Goal: Task Accomplishment & Management: Manage account settings

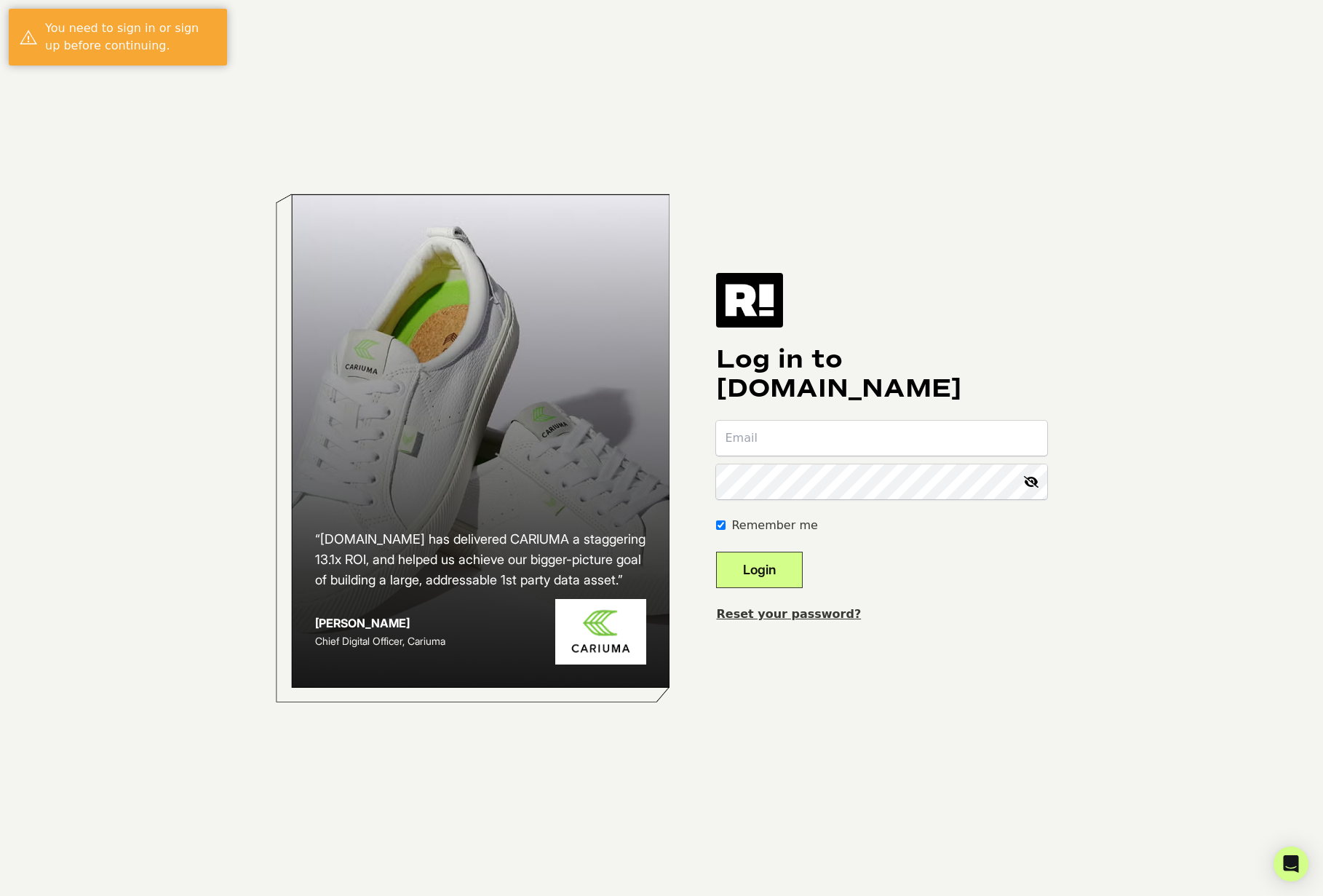
type input "[EMAIL_ADDRESS][DOMAIN_NAME]"
click at [751, 588] on button "Login" at bounding box center [760, 569] width 87 height 36
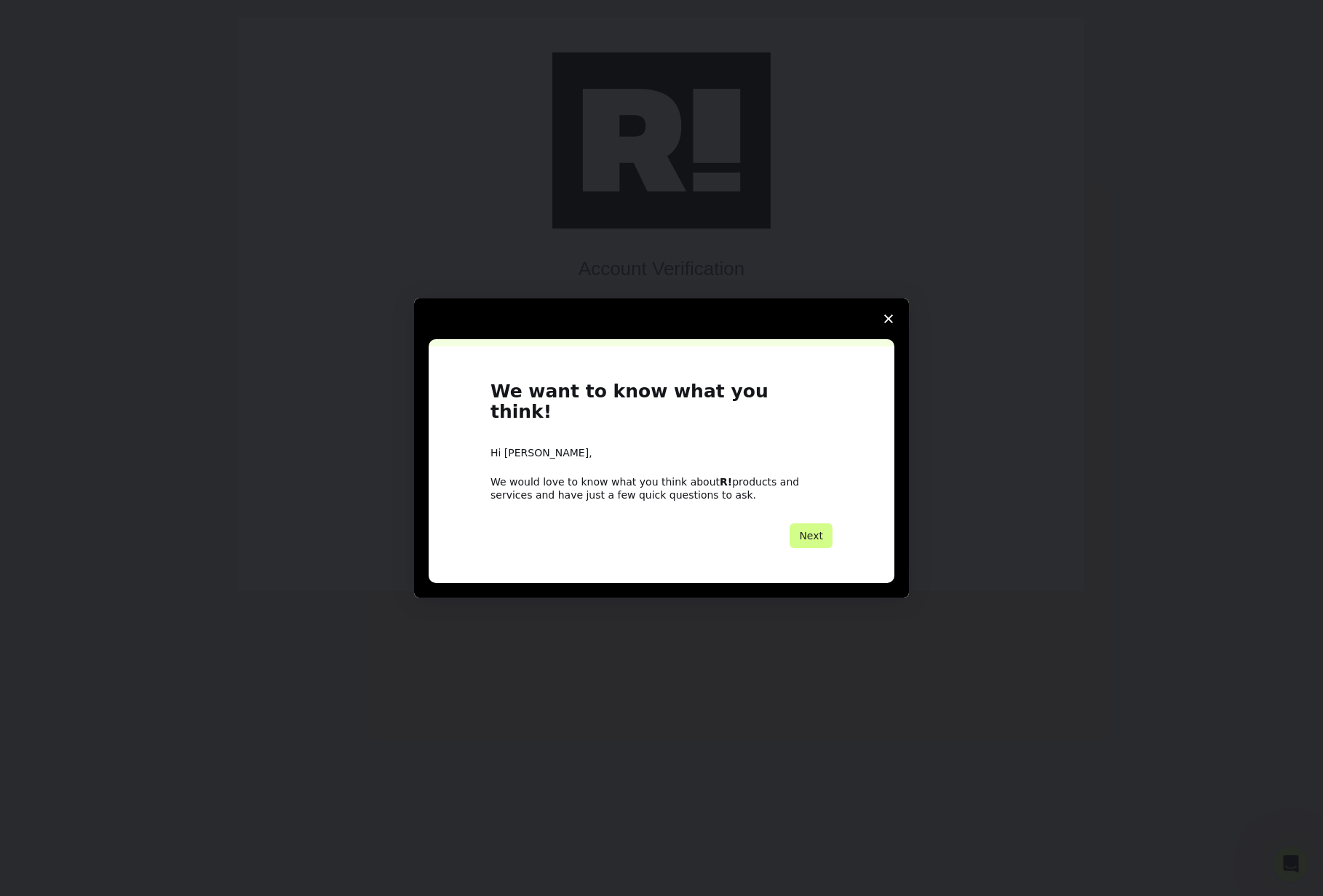
click at [890, 323] on icon "Close survey" at bounding box center [888, 319] width 9 height 9
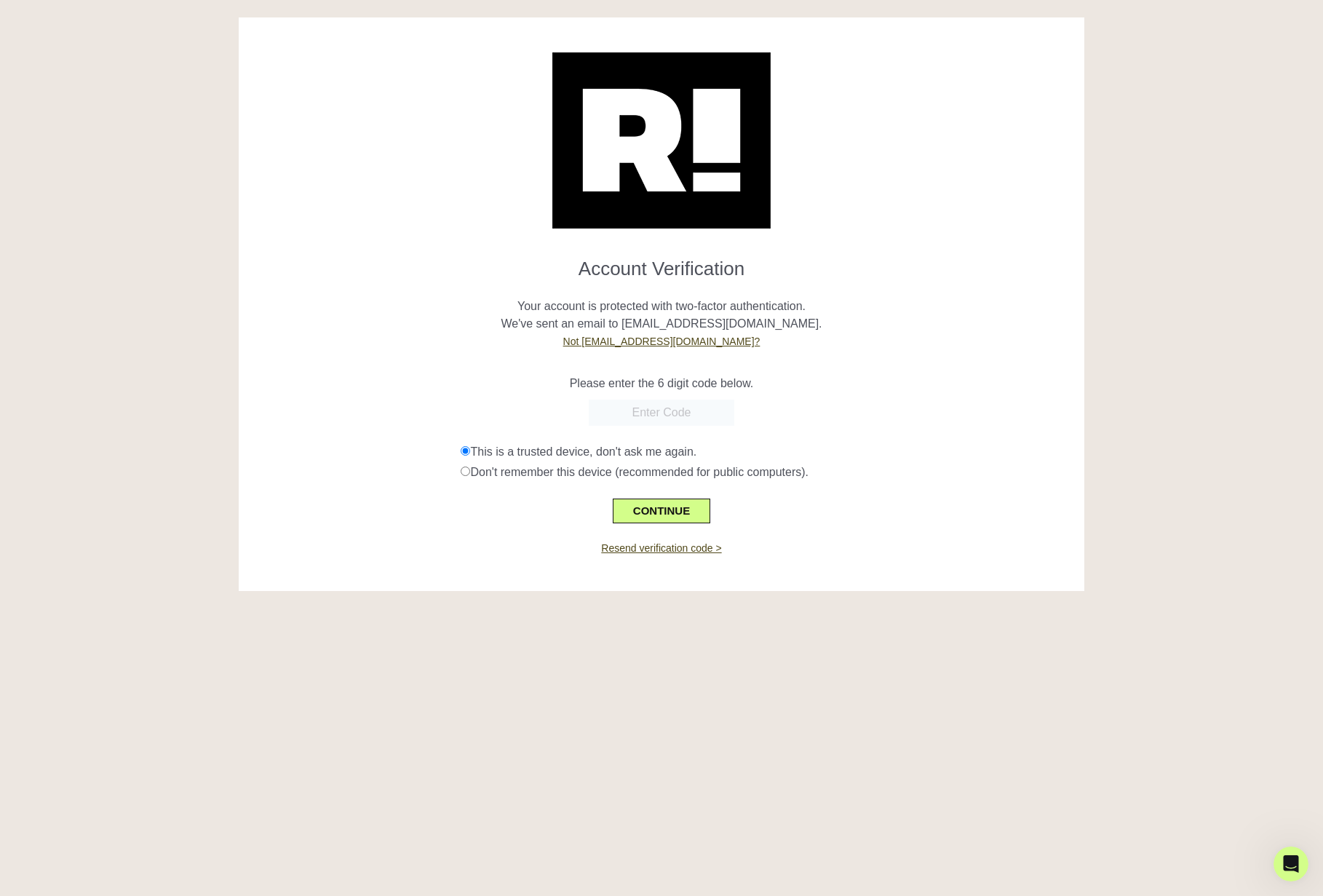
click at [785, 392] on div "Please enter the 6 digit code below." at bounding box center [661, 375] width 824 height 35
click at [614, 554] on link "Resend verification code >" at bounding box center [661, 547] width 120 height 12
click at [694, 426] on input "text" at bounding box center [661, 413] width 146 height 26
paste input "199006"
type input "199006"
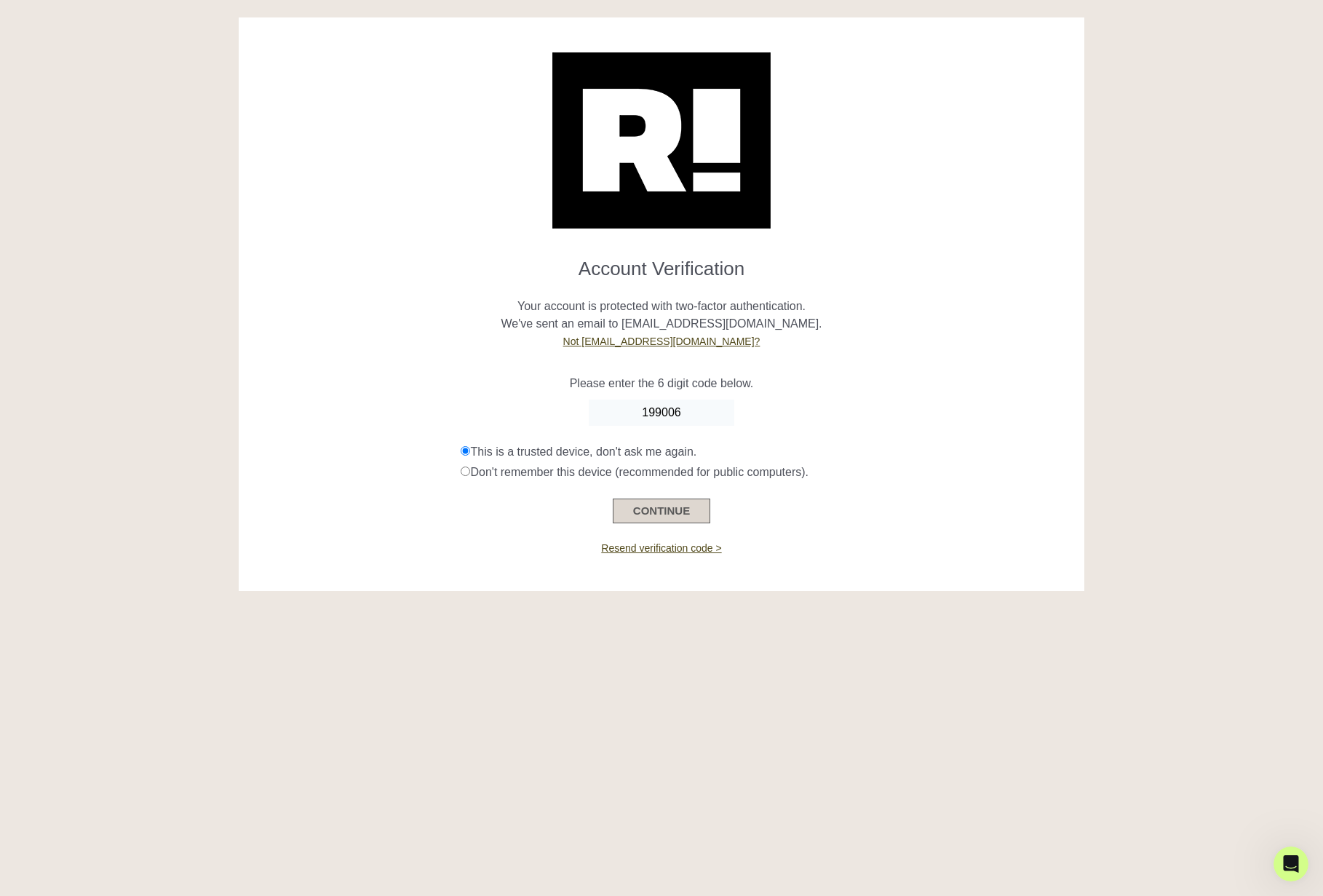
click at [686, 523] on button "CONTINUE" at bounding box center [662, 510] width 98 height 24
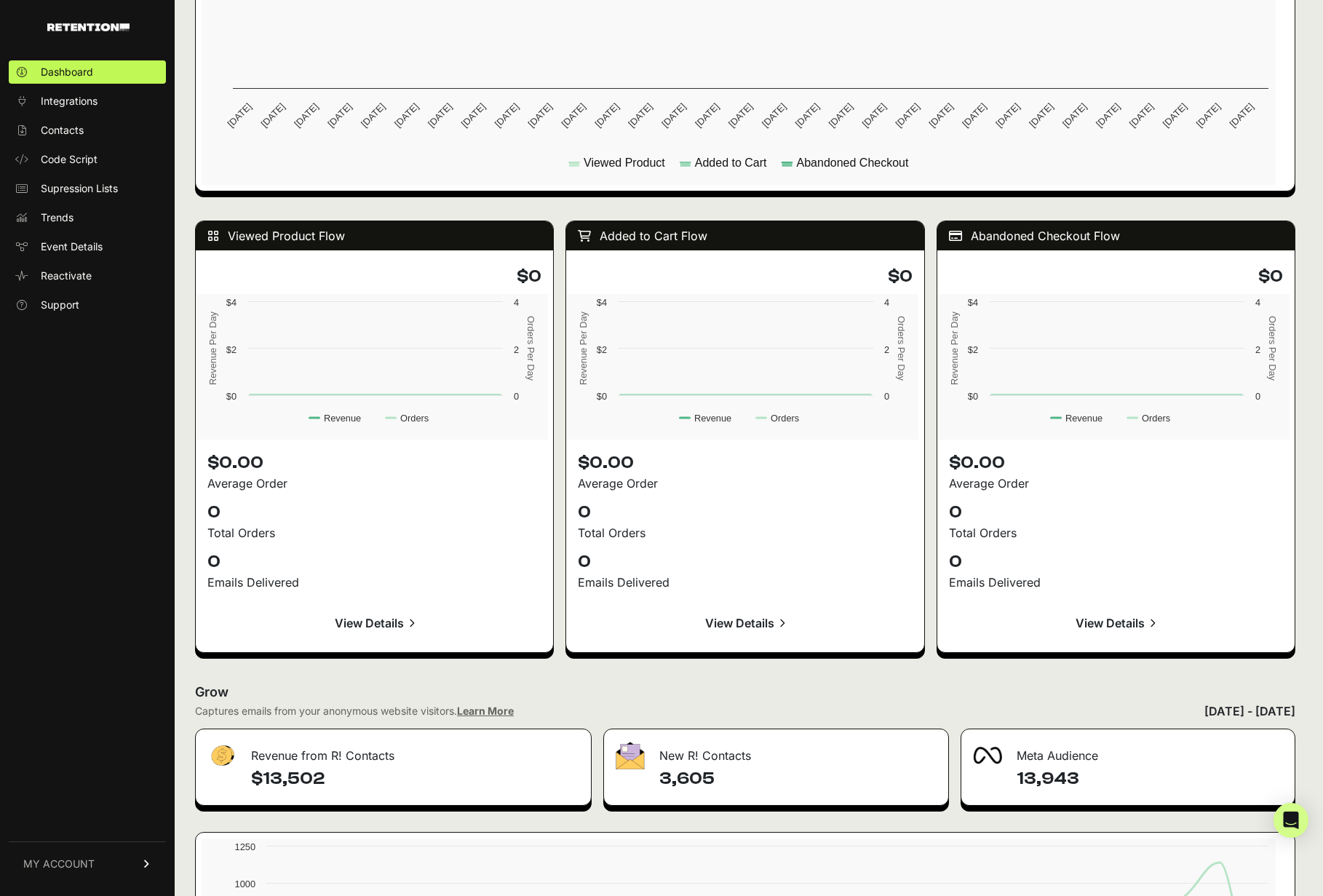
scroll to position [1656, 0]
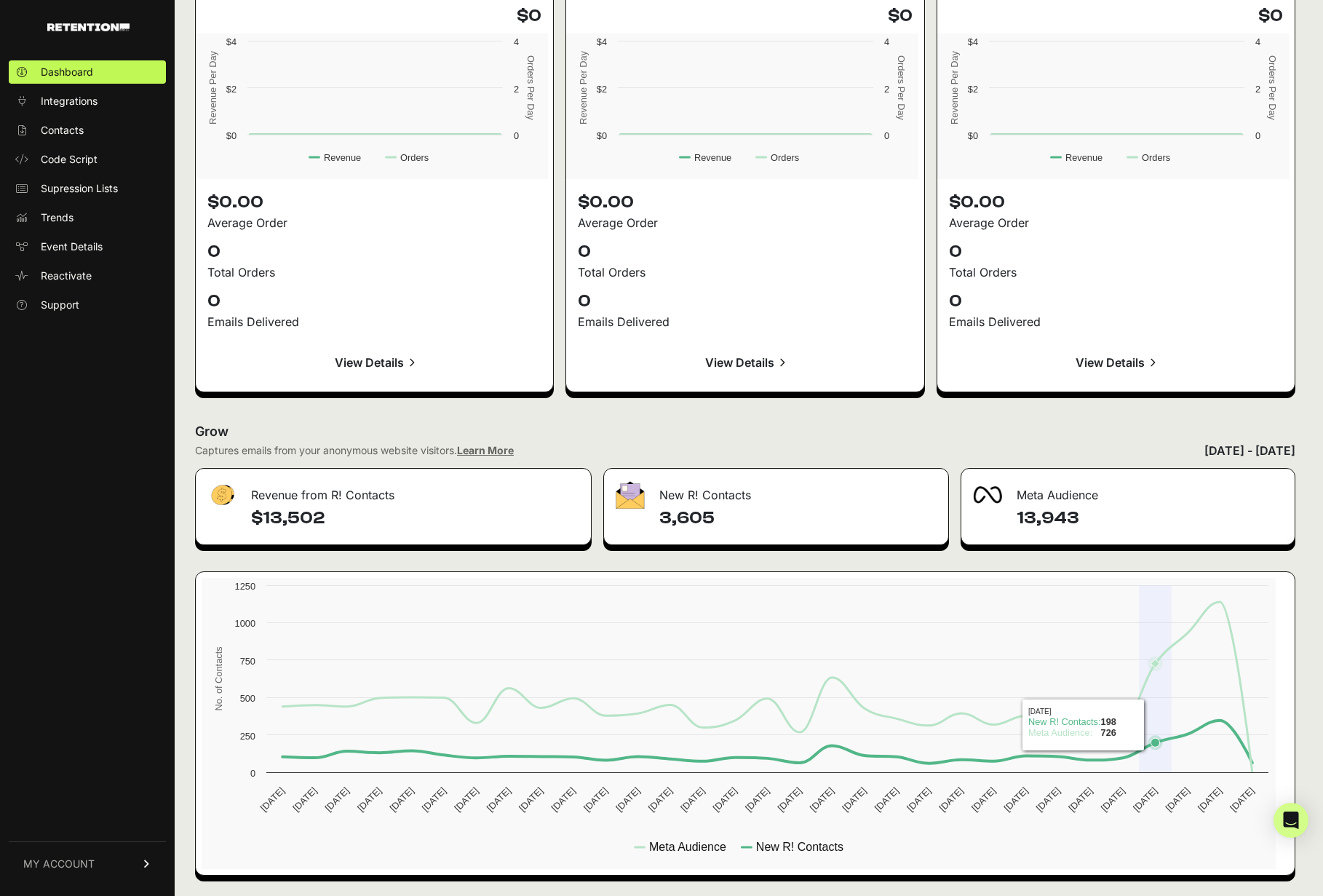
click at [1160, 738] on icon at bounding box center [1156, 742] width 9 height 9
click at [1228, 674] on rect at bounding box center [739, 723] width 1074 height 291
click at [61, 225] on span "Trends" at bounding box center [58, 218] width 33 height 14
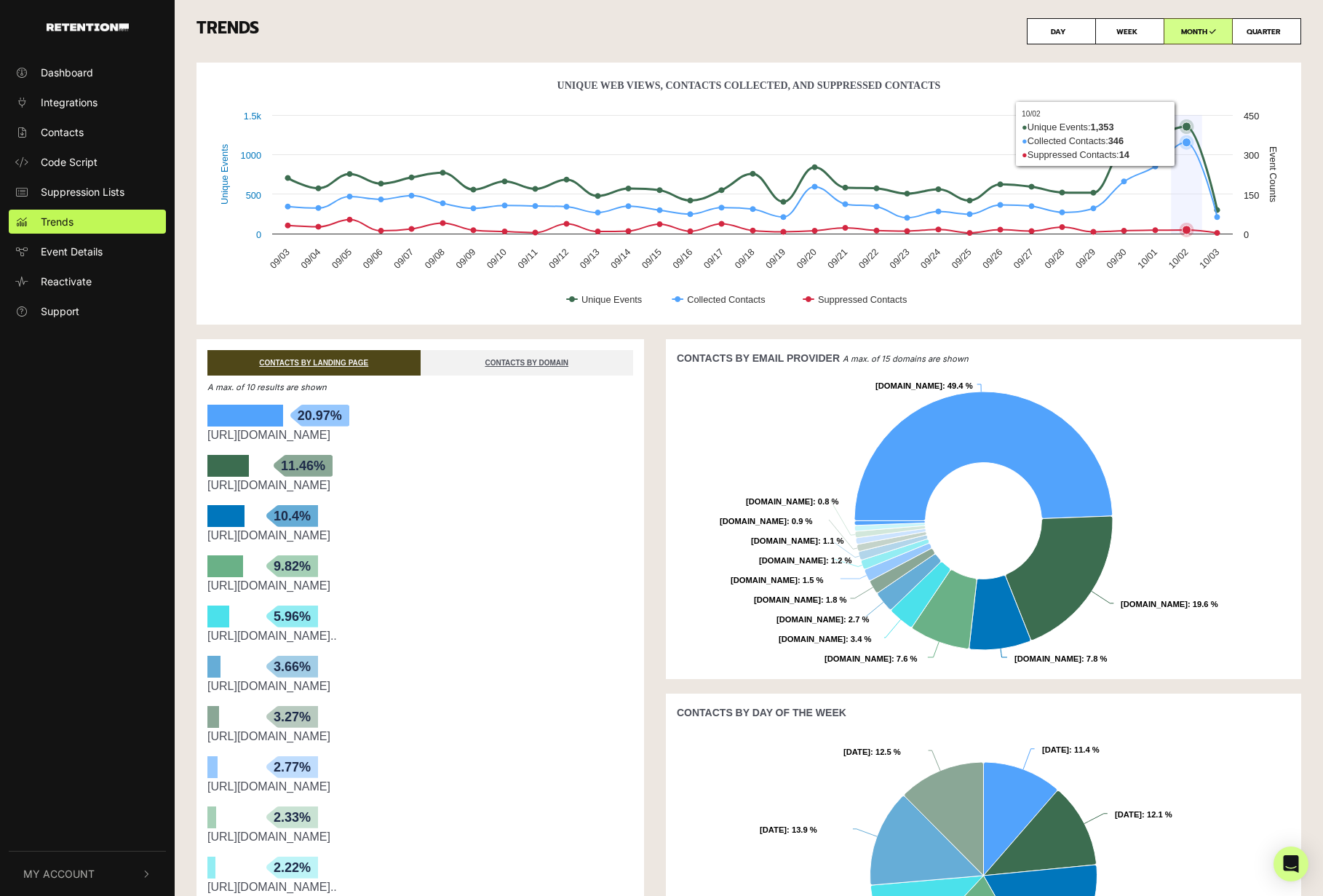
click at [1188, 129] on icon "Unique Web Views, Contacts Collected, And Suppressed Contacts" at bounding box center [1187, 126] width 9 height 9
click at [551, 361] on link "CONTACTS BY DOMAIN" at bounding box center [527, 363] width 213 height 25
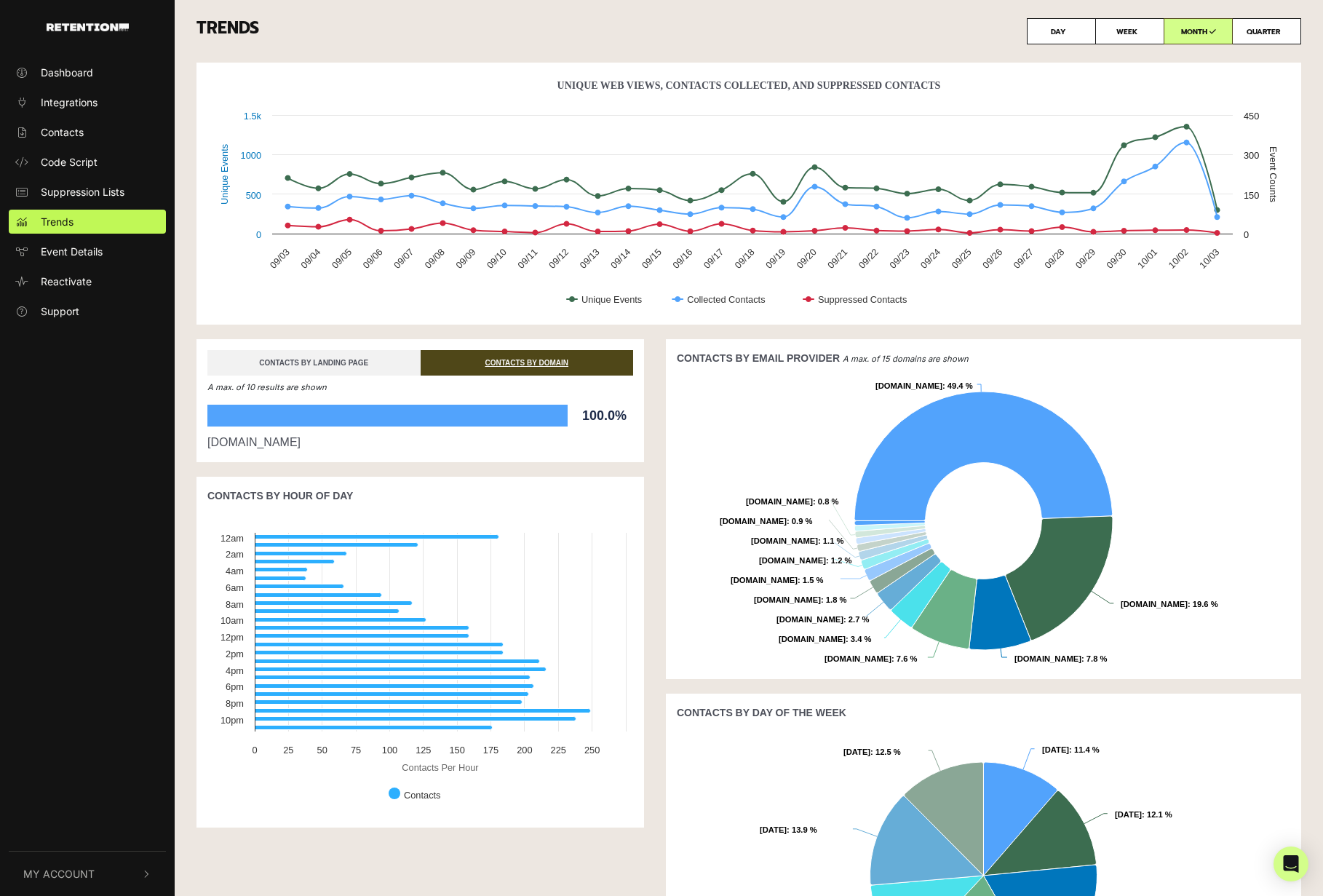
click at [327, 366] on link "CONTACTS BY LANDING PAGE" at bounding box center [314, 363] width 213 height 25
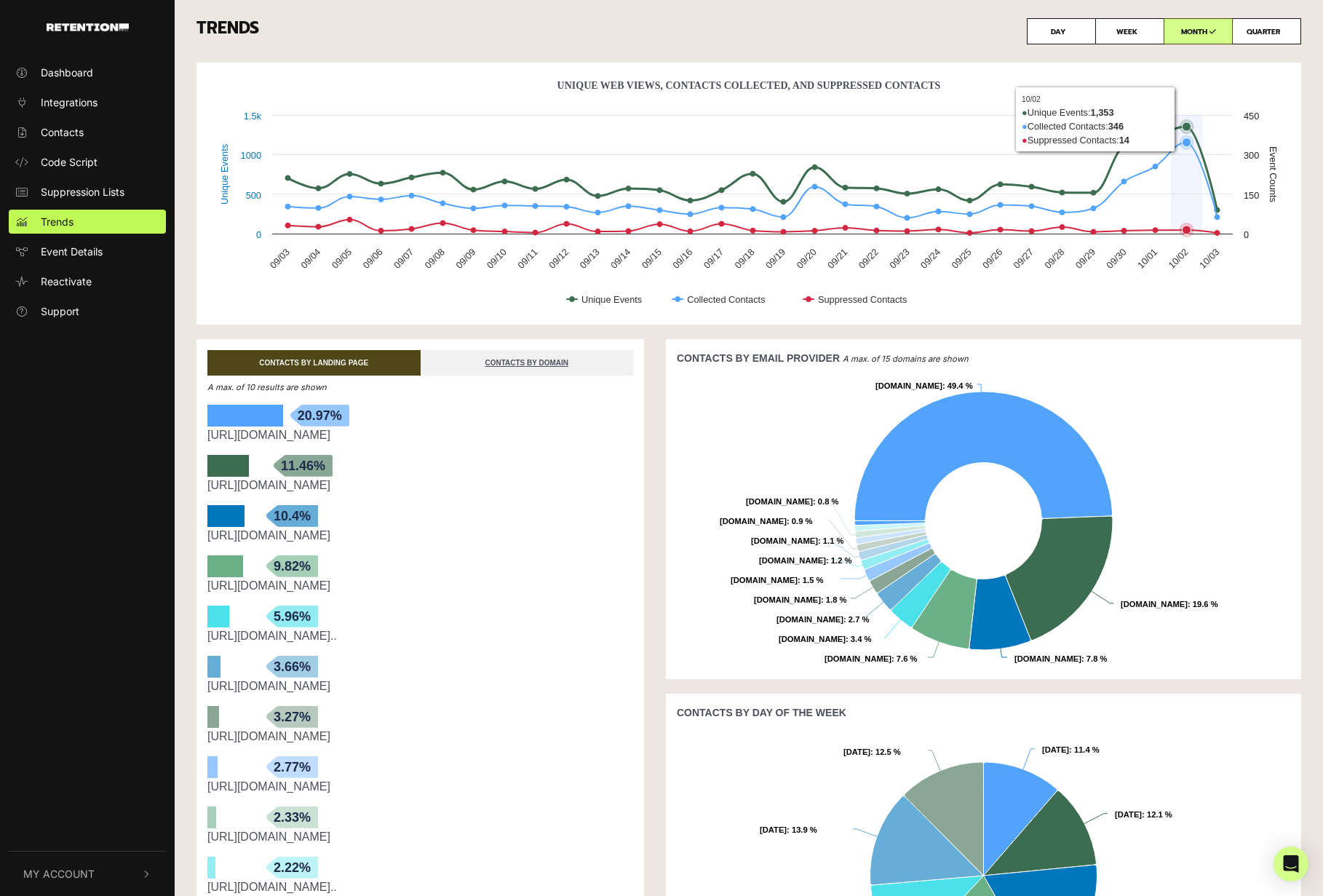
click at [1187, 122] on icon "Unique Web Views, Contacts Collected, And Suppressed Contacts" at bounding box center [1187, 126] width 9 height 9
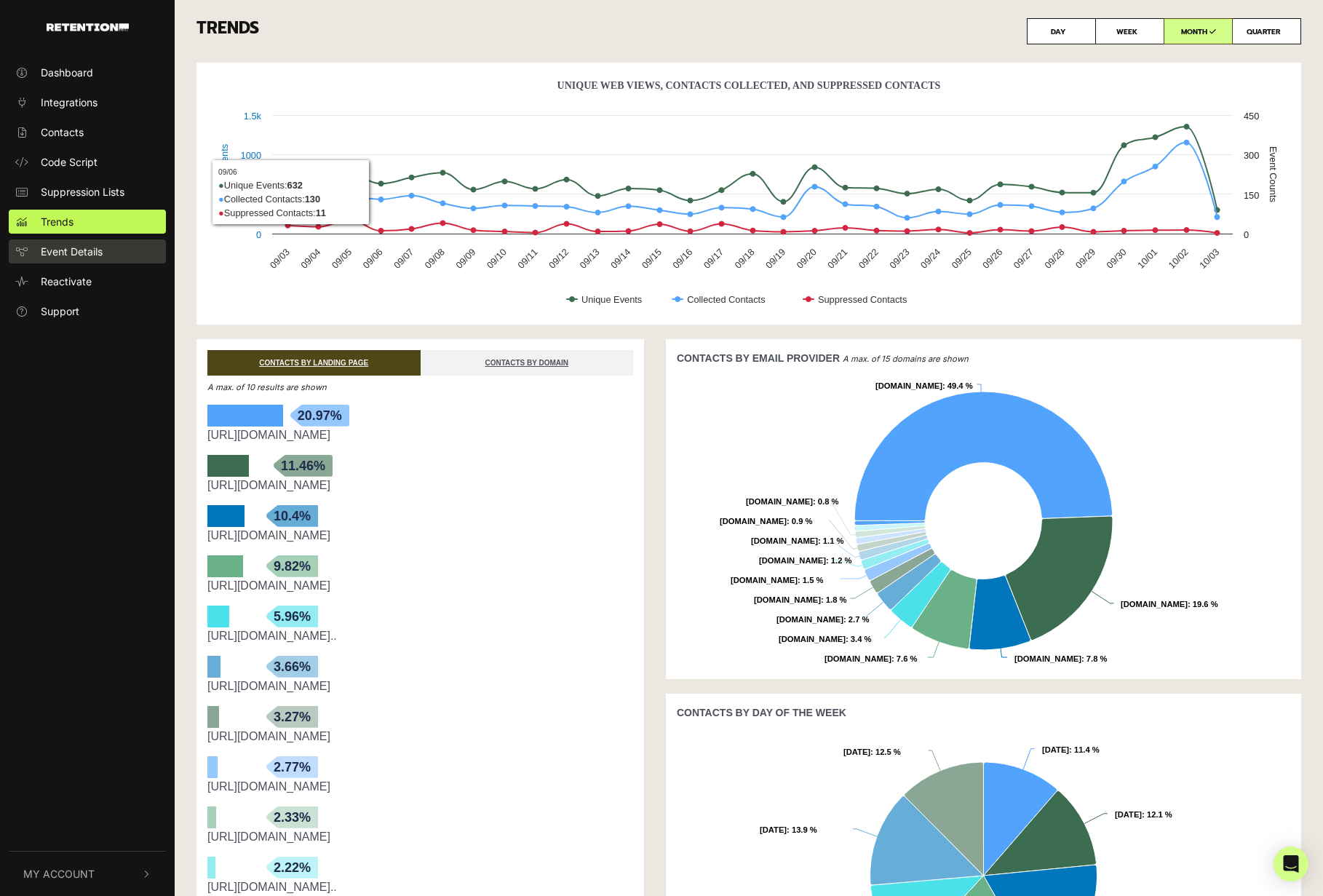
click at [103, 259] on span "Event Details" at bounding box center [72, 251] width 62 height 15
click at [80, 259] on span "Event Details" at bounding box center [72, 251] width 62 height 15
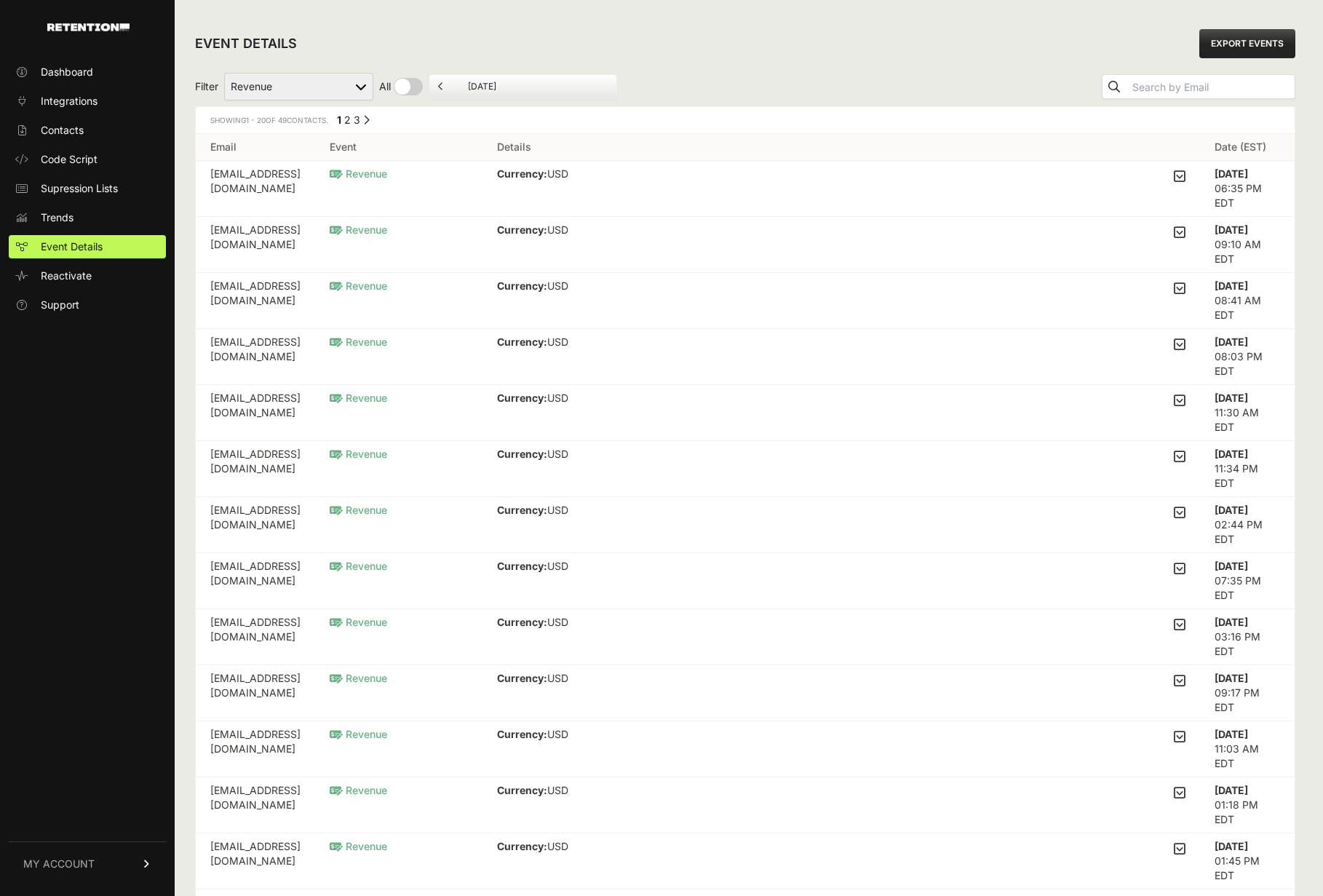
click at [338, 100] on select "Added to Cart Reclaim Checkout Started Reclaim Revenue Viewed Product Reclaim" at bounding box center [298, 86] width 149 height 28
click at [90, 166] on span "Code Script" at bounding box center [69, 159] width 57 height 14
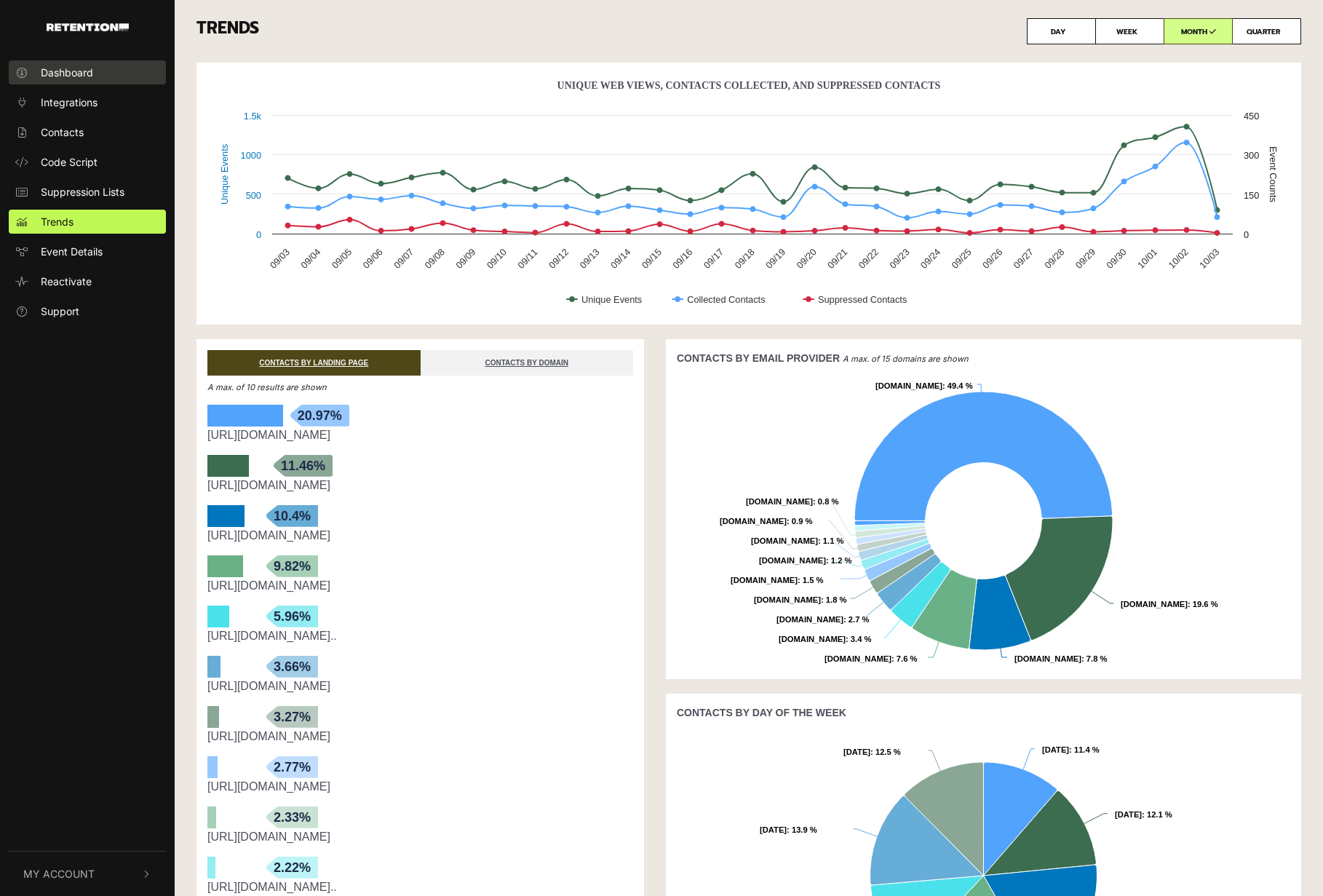
click at [70, 75] on span "Dashboard" at bounding box center [67, 72] width 52 height 15
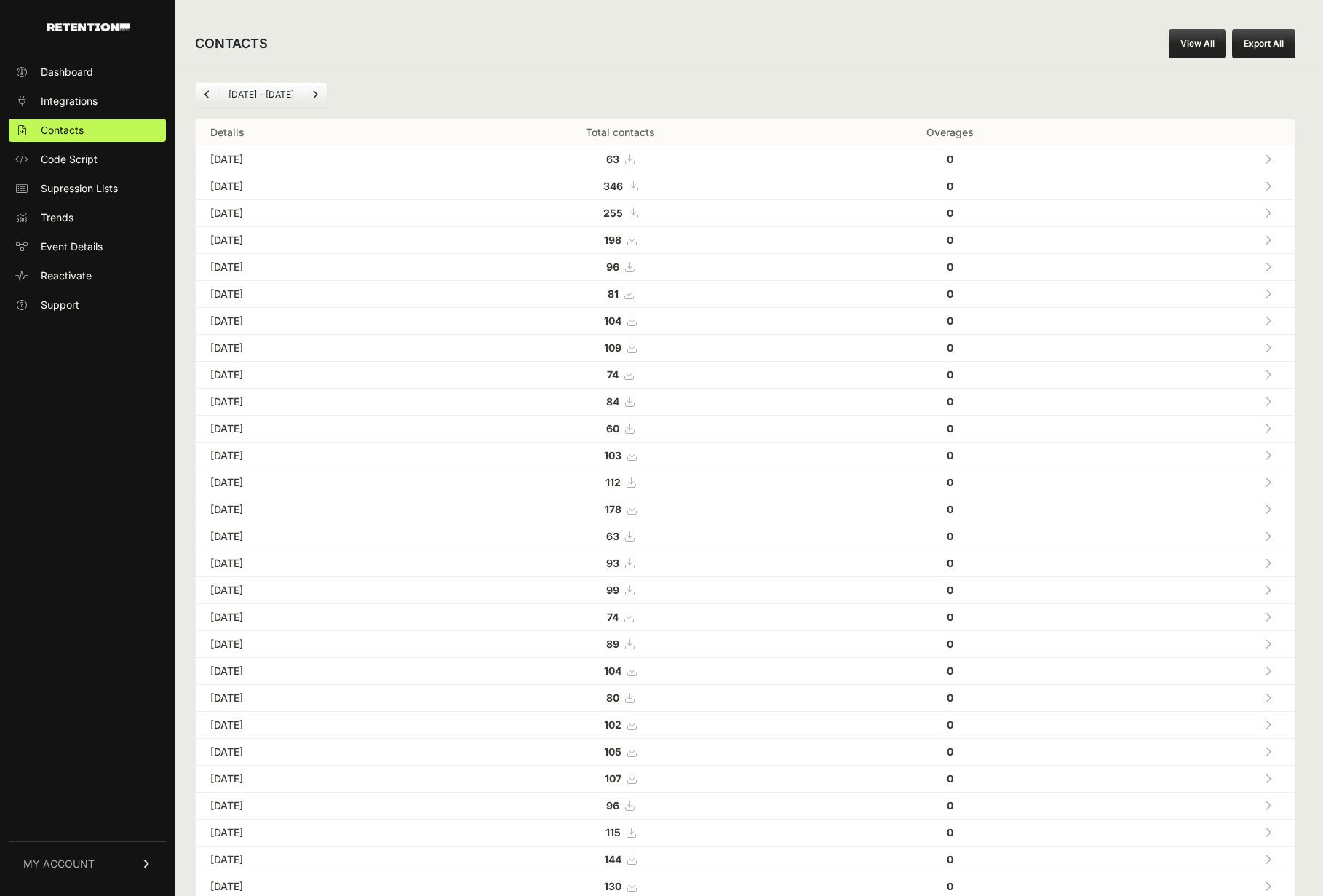
click at [647, 67] on div "CONTACTS View All Export All" at bounding box center [745, 43] width 1142 height 47
click at [1265, 192] on icon at bounding box center [1269, 186] width 6 height 10
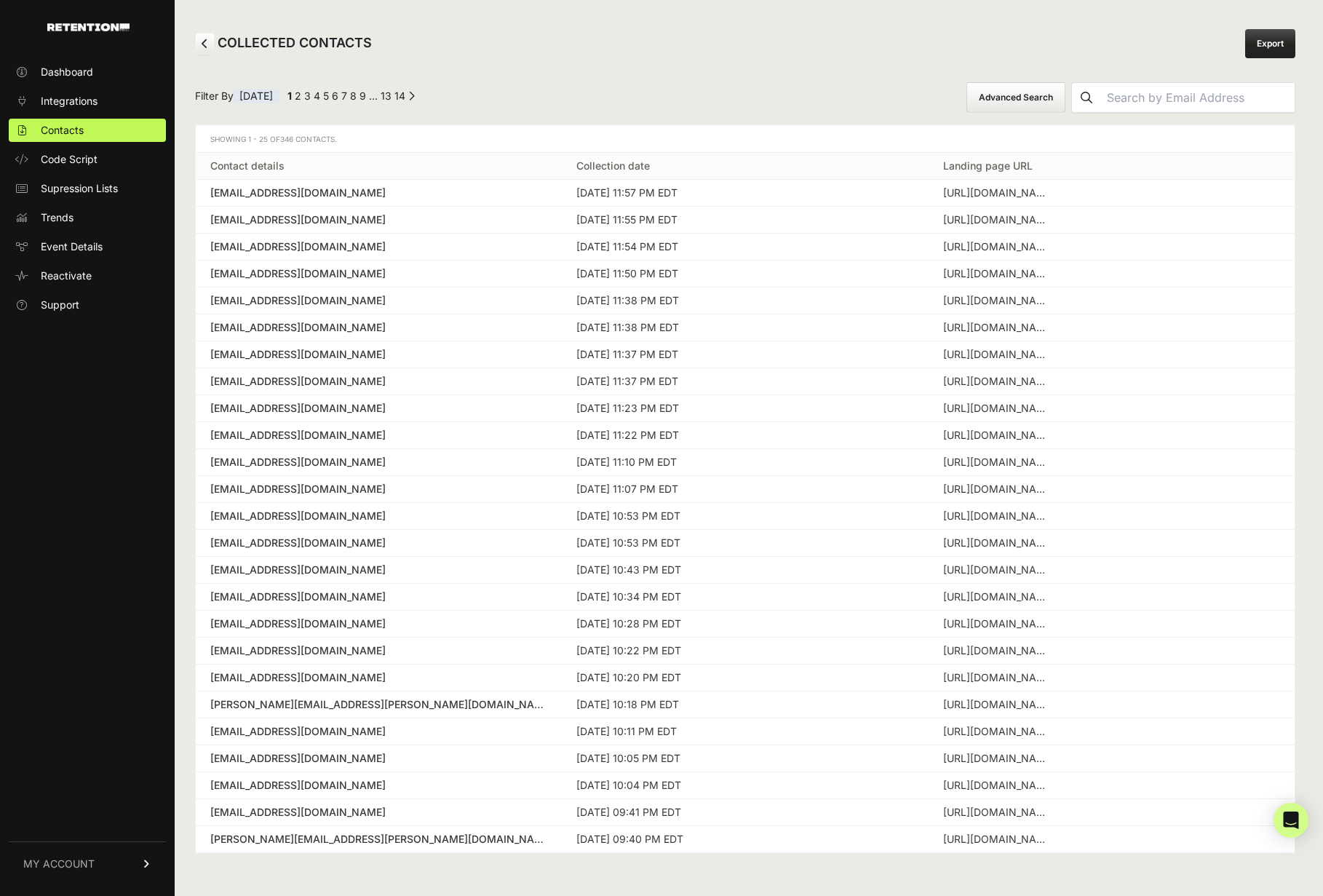
click at [208, 48] on icon at bounding box center [205, 43] width 6 height 10
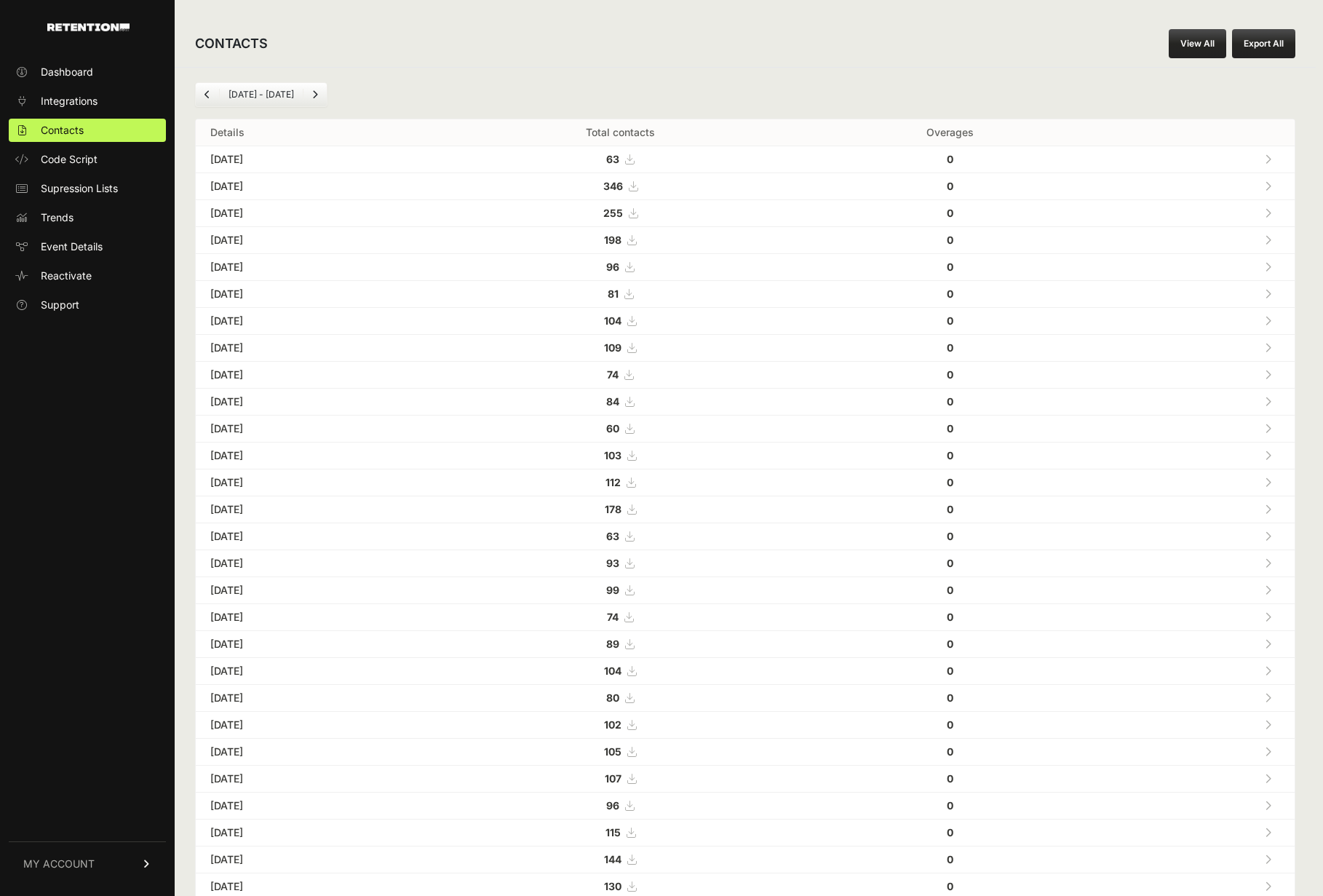
click at [637, 192] on icon at bounding box center [633, 186] width 9 height 10
click at [756, 65] on div "CONTACTS View All Export All" at bounding box center [745, 43] width 1142 height 47
click at [757, 67] on div "CONTACTS View All Export All" at bounding box center [745, 43] width 1142 height 47
click at [547, 62] on div "CONTACTS View All Export All" at bounding box center [745, 43] width 1142 height 47
